Goal: Task Accomplishment & Management: Manage account settings

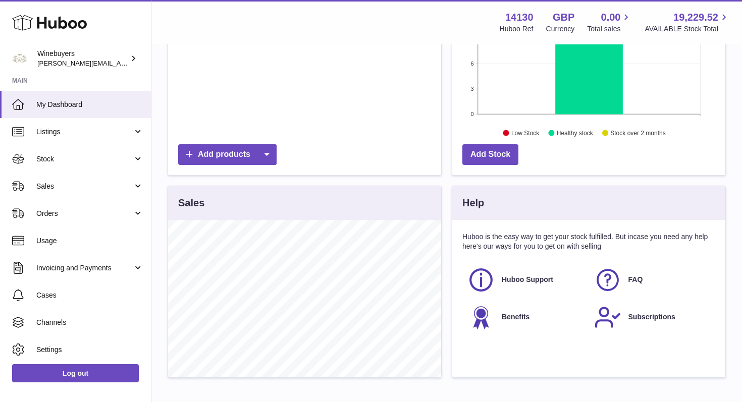
scroll to position [243, 0]
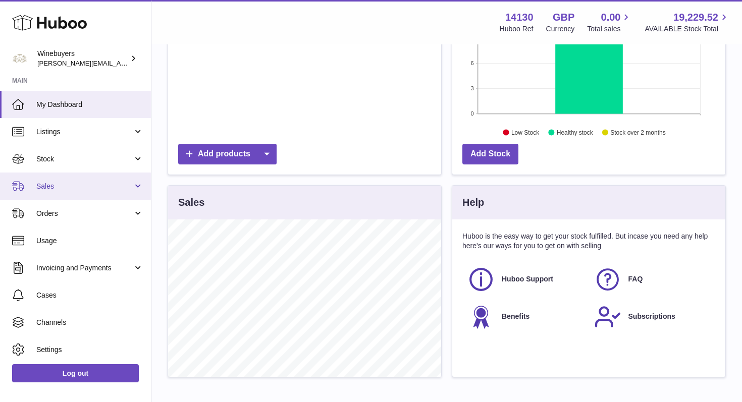
click at [134, 184] on link "Sales" at bounding box center [75, 186] width 151 height 27
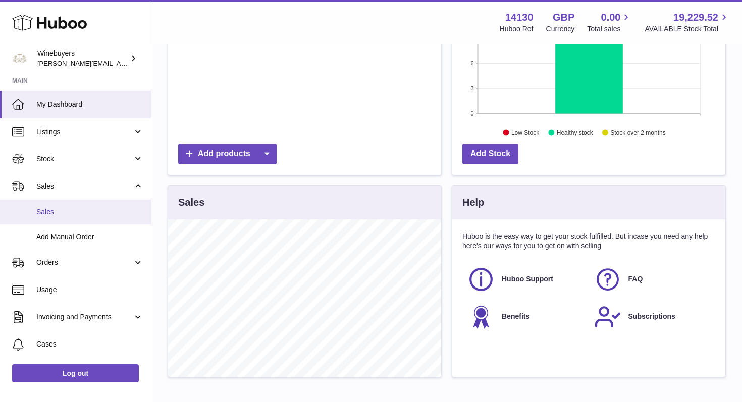
click at [85, 208] on span "Sales" at bounding box center [89, 212] width 107 height 10
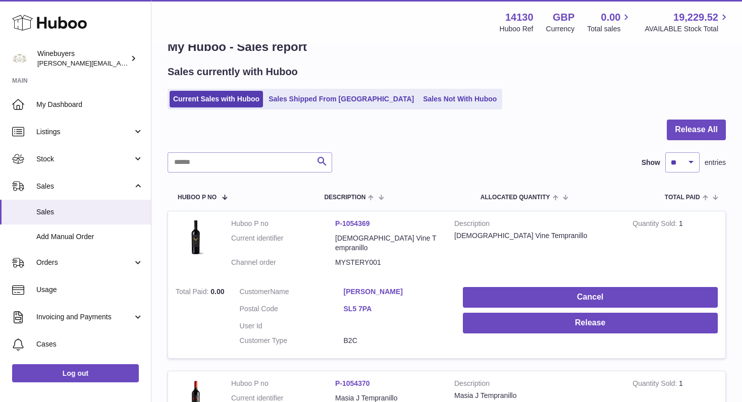
scroll to position [24, 0]
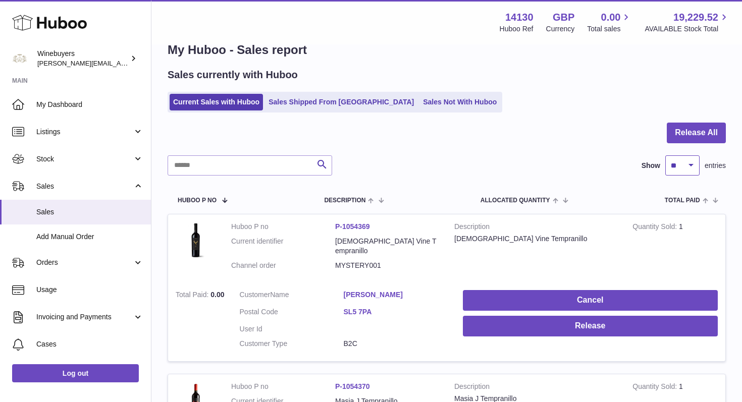
click at [692, 164] on select "** ** ** ***" at bounding box center [682, 165] width 34 height 20
select select "**"
click at [665, 155] on select "** ** ** ***" at bounding box center [682, 165] width 34 height 20
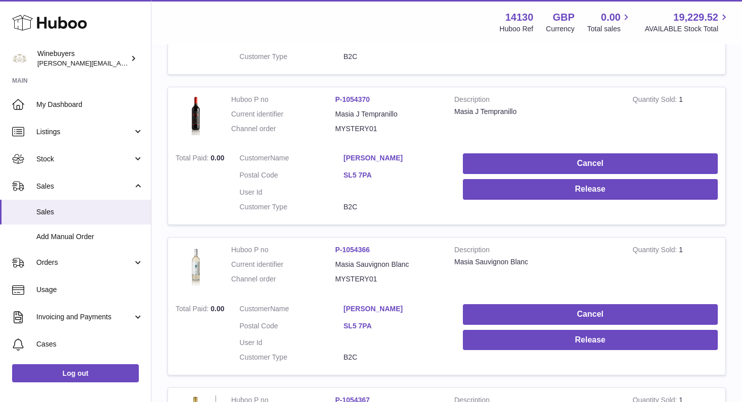
scroll to position [2385, 0]
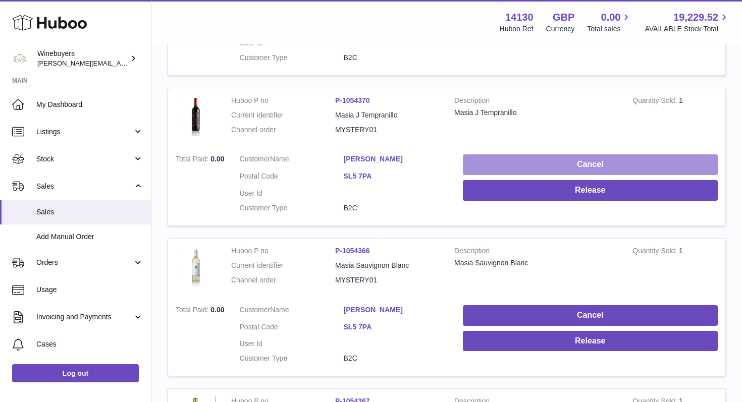
click at [592, 154] on button "Cancel" at bounding box center [590, 164] width 255 height 21
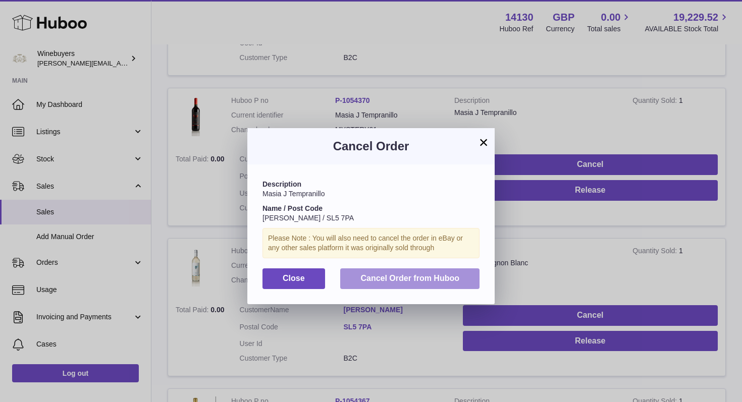
click at [404, 279] on span "Cancel Order from Huboo" at bounding box center [409, 278] width 99 height 9
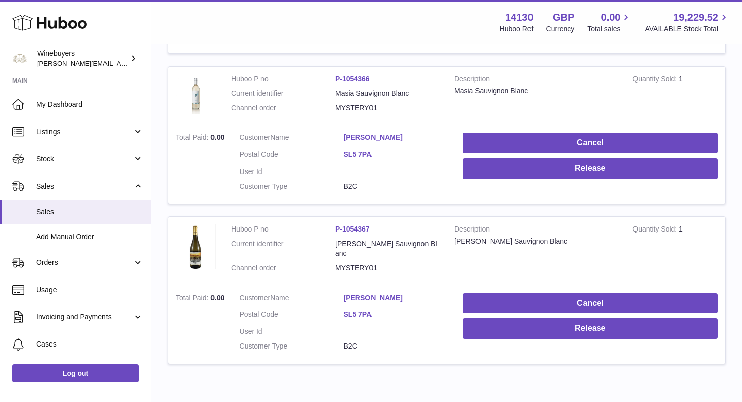
scroll to position [2403, 0]
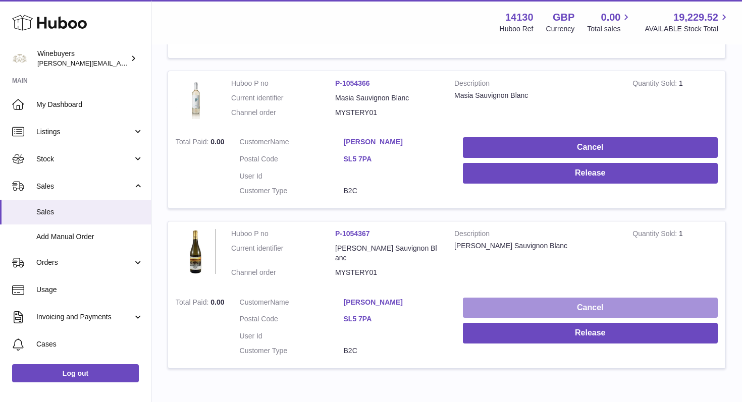
click at [581, 298] on button "Cancel" at bounding box center [590, 308] width 255 height 21
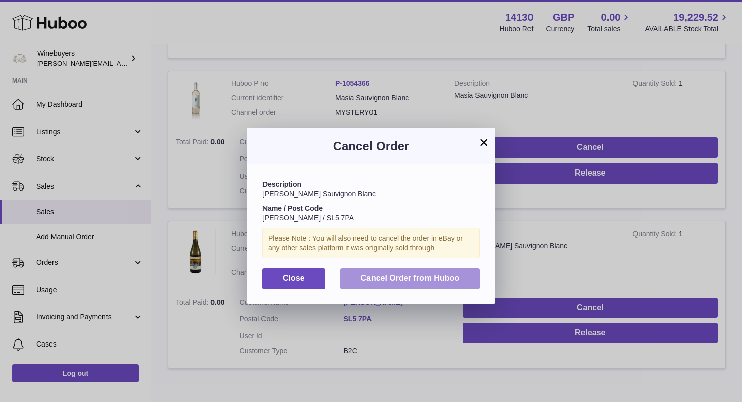
click at [421, 272] on button "Cancel Order from Huboo" at bounding box center [409, 278] width 139 height 21
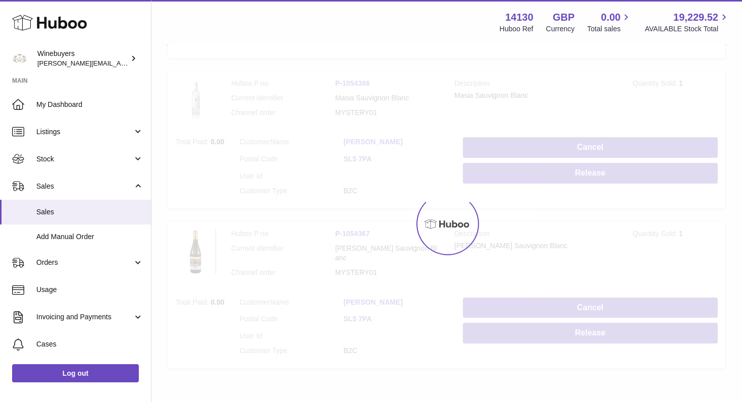
scroll to position [2270, 0]
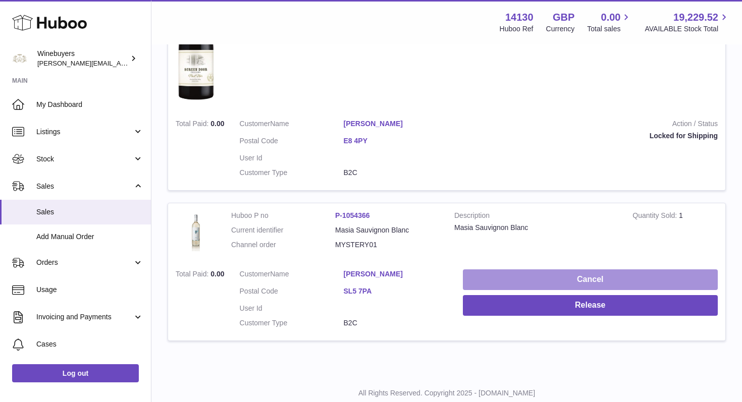
click at [592, 269] on button "Cancel" at bounding box center [590, 279] width 255 height 21
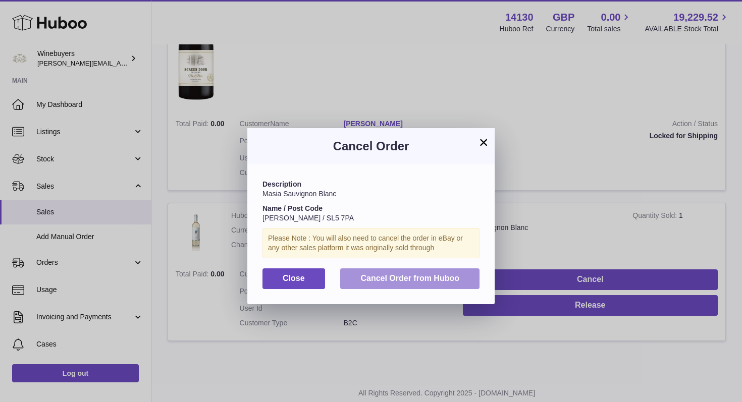
click at [413, 280] on span "Cancel Order from Huboo" at bounding box center [409, 278] width 99 height 9
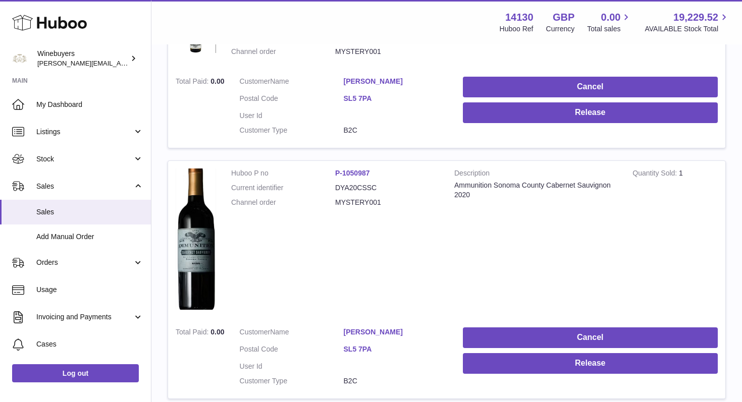
scroll to position [860, 0]
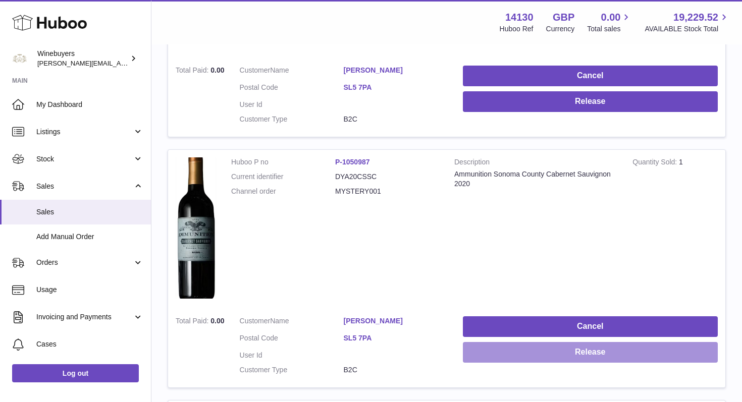
click at [589, 342] on button "Release" at bounding box center [590, 352] width 255 height 21
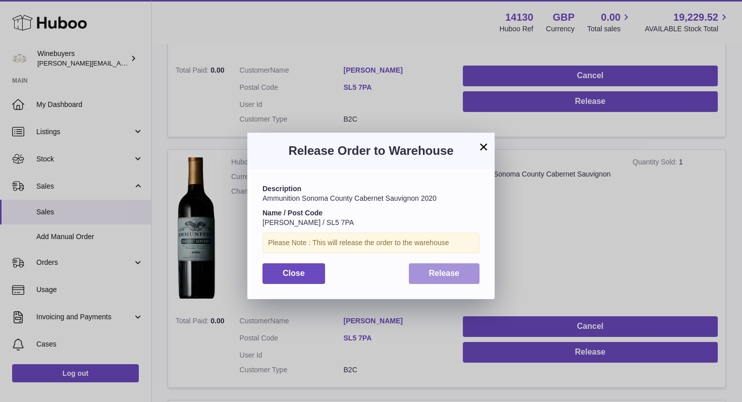
click at [440, 272] on span "Release" at bounding box center [444, 273] width 31 height 9
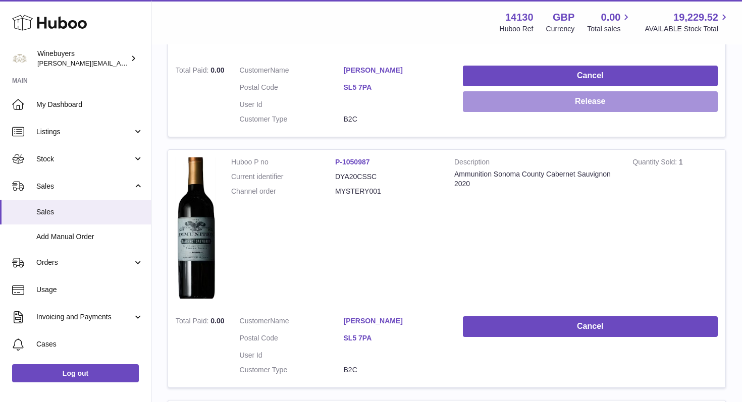
click at [594, 91] on button "Release" at bounding box center [590, 101] width 255 height 21
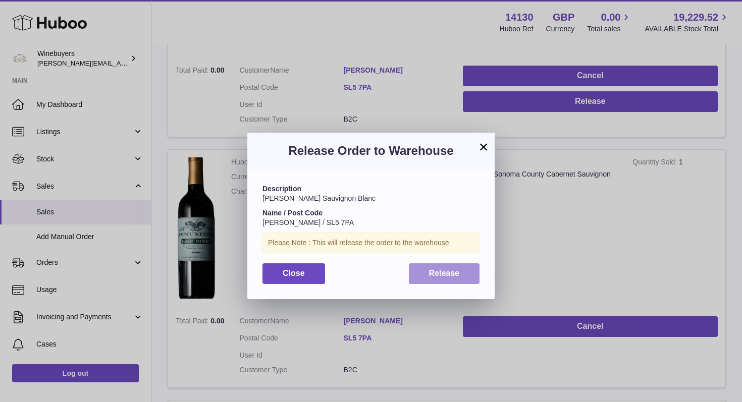
click at [446, 272] on span "Release" at bounding box center [444, 273] width 31 height 9
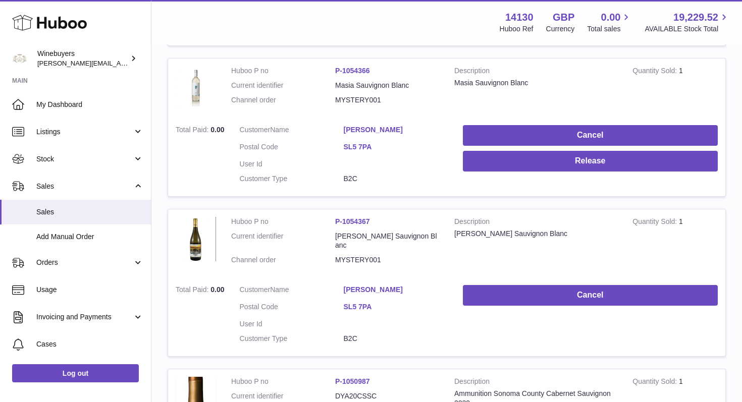
scroll to position [639, 0]
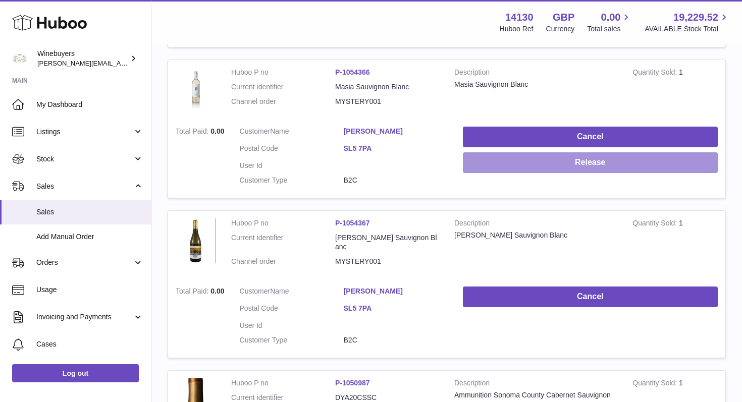
click at [578, 152] on button "Release" at bounding box center [590, 162] width 255 height 21
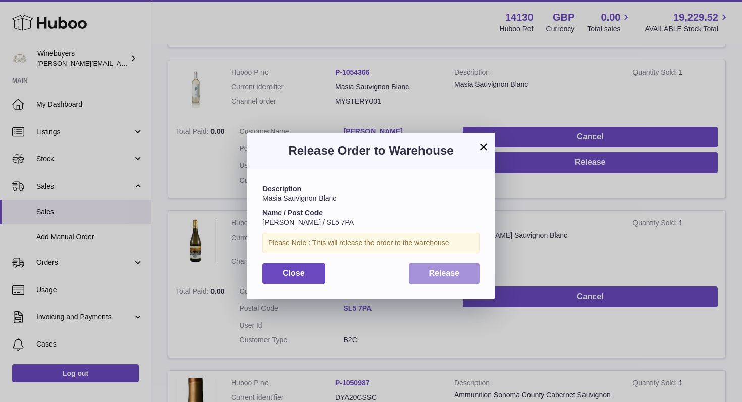
click at [458, 269] on span "Release" at bounding box center [444, 273] width 31 height 9
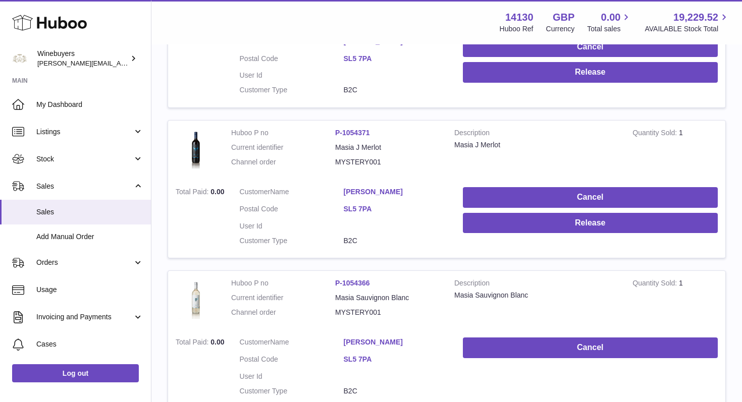
scroll to position [426, 0]
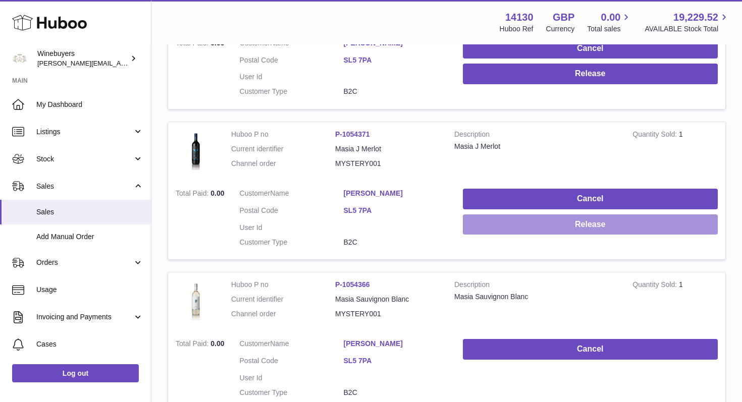
click at [609, 214] on button "Release" at bounding box center [590, 224] width 255 height 21
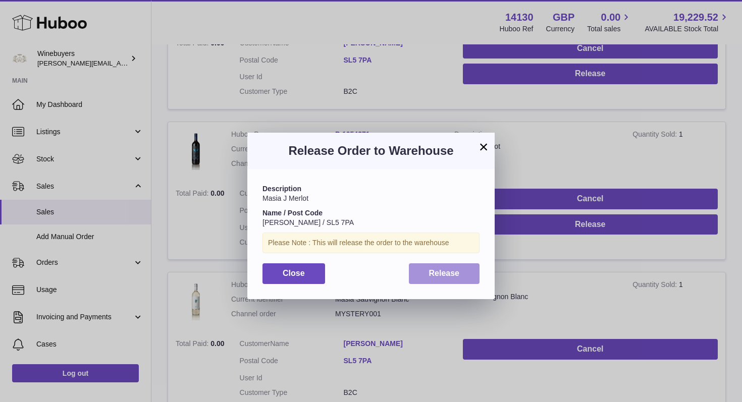
click at [445, 275] on span "Release" at bounding box center [444, 273] width 31 height 9
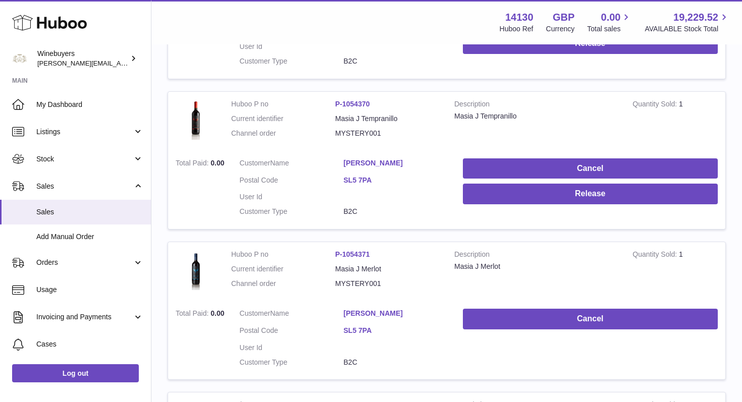
scroll to position [158, 0]
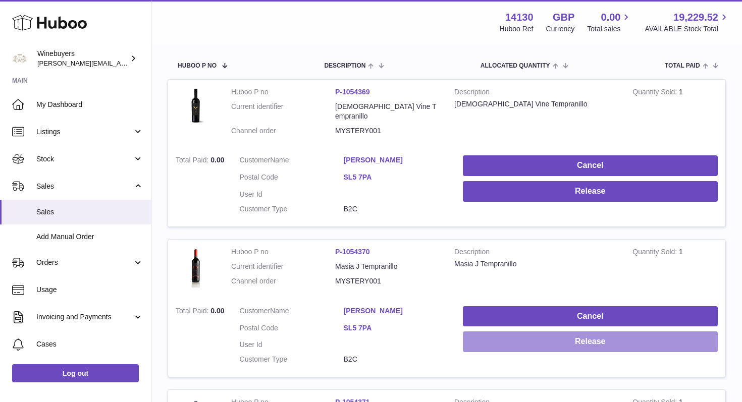
click at [598, 331] on button "Release" at bounding box center [590, 341] width 255 height 21
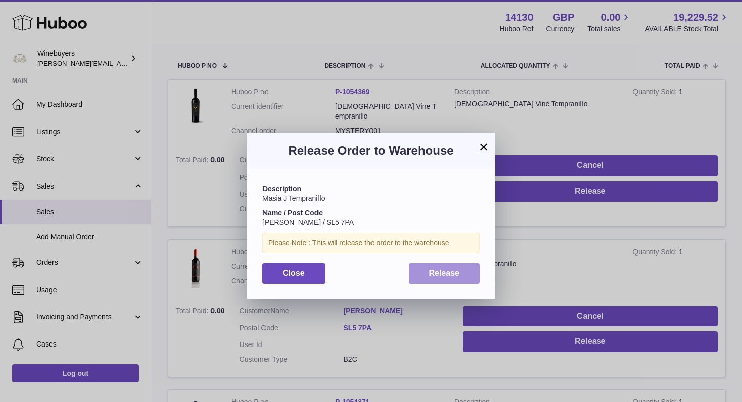
click at [434, 271] on span "Release" at bounding box center [444, 273] width 31 height 9
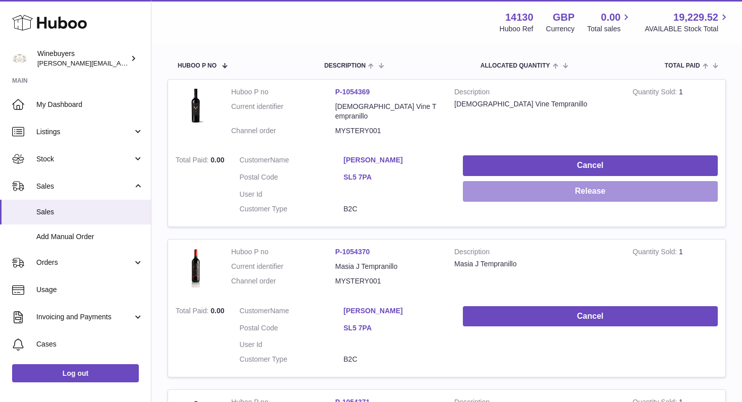
click at [581, 181] on button "Release" at bounding box center [590, 191] width 255 height 21
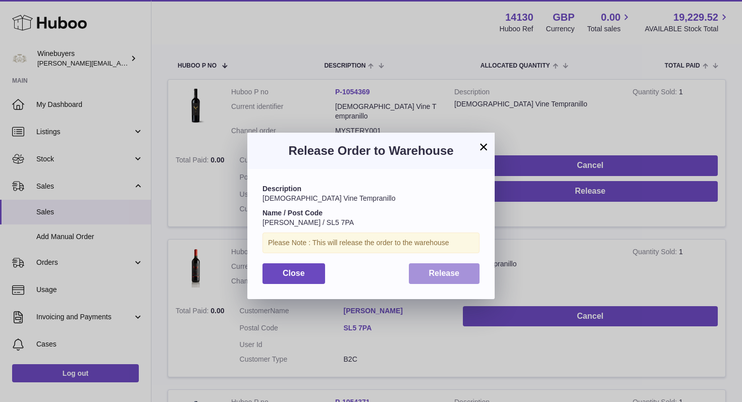
click at [447, 276] on span "Release" at bounding box center [444, 273] width 31 height 9
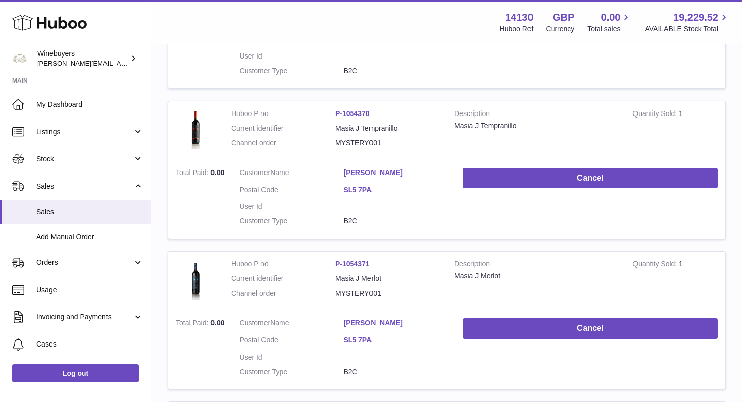
scroll to position [0, 0]
